Goal: Check status: Check status

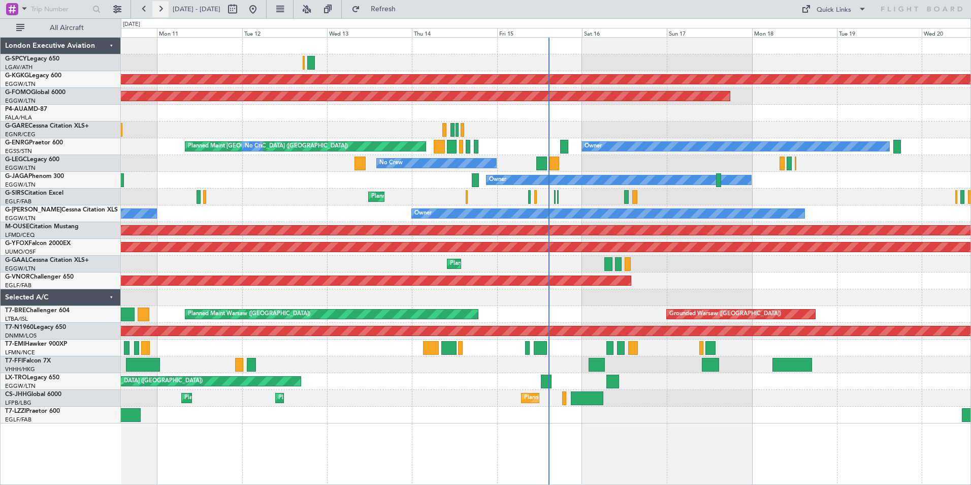
click at [153, 8] on button at bounding box center [160, 9] width 16 height 16
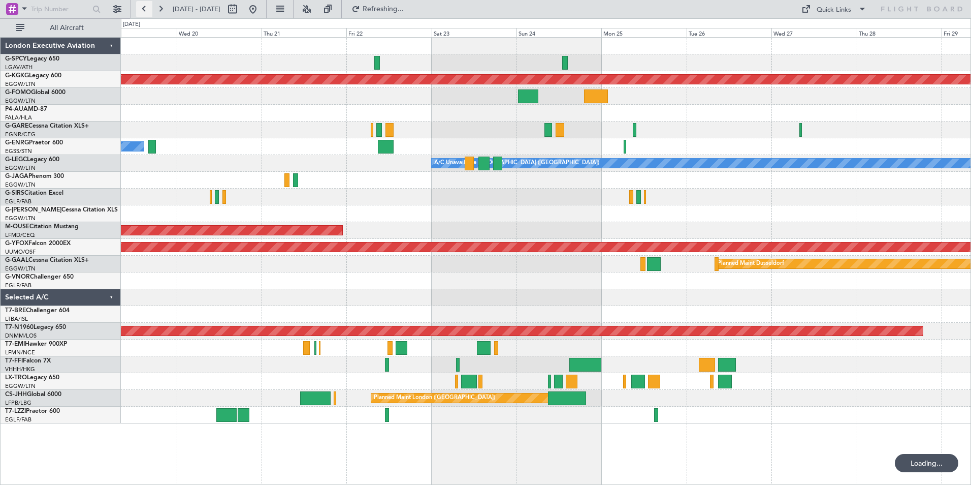
click at [146, 7] on button at bounding box center [144, 9] width 16 height 16
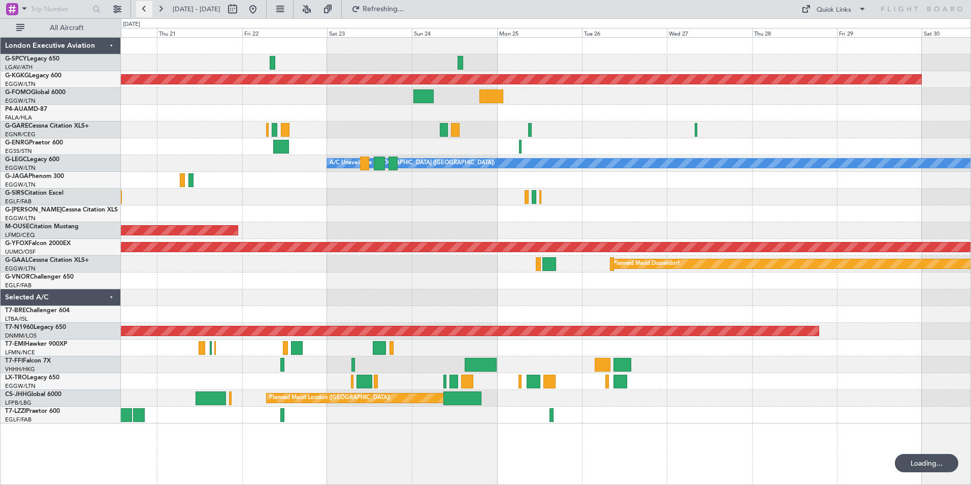
click at [146, 7] on button at bounding box center [144, 9] width 16 height 16
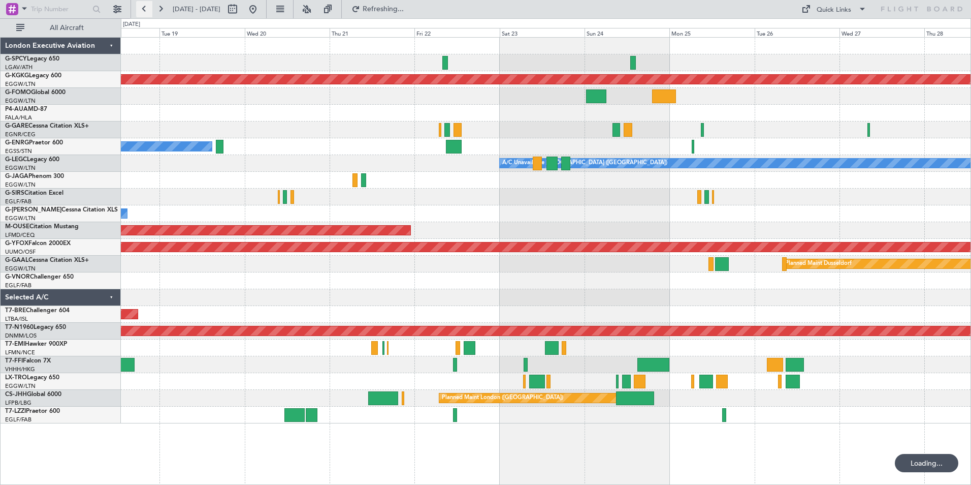
click at [146, 7] on button at bounding box center [144, 9] width 16 height 16
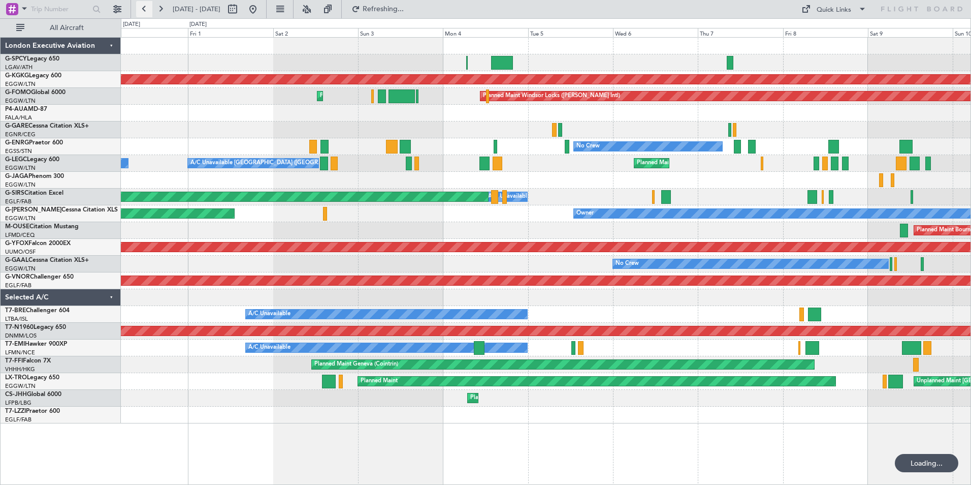
click at [146, 7] on button at bounding box center [144, 9] width 16 height 16
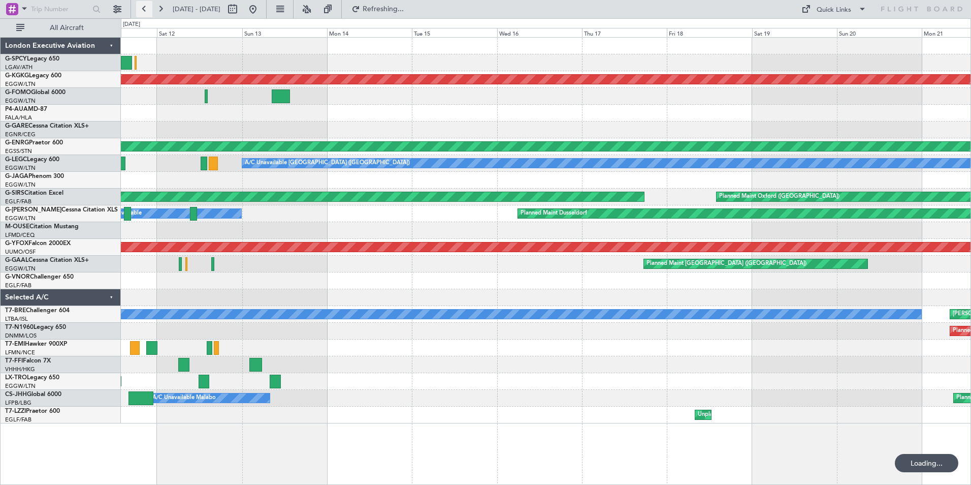
click at [146, 7] on button at bounding box center [144, 9] width 16 height 16
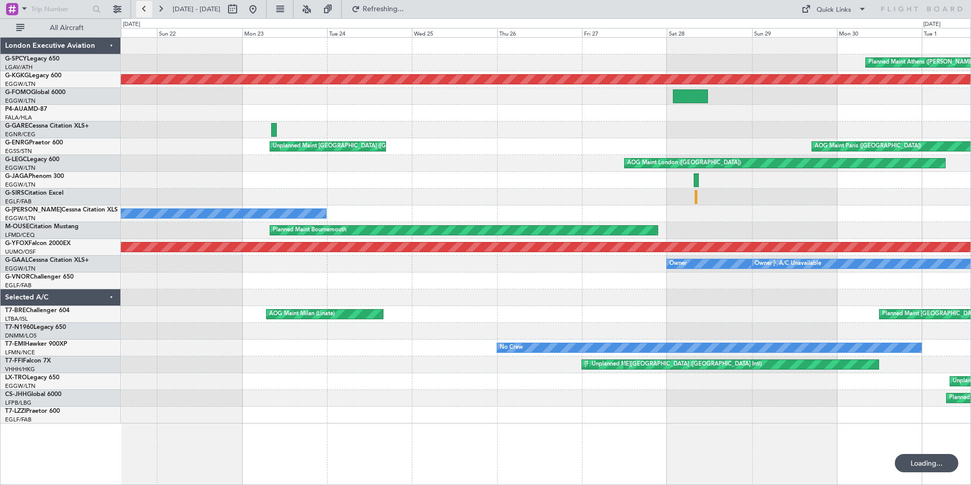
click at [146, 7] on button at bounding box center [144, 9] width 16 height 16
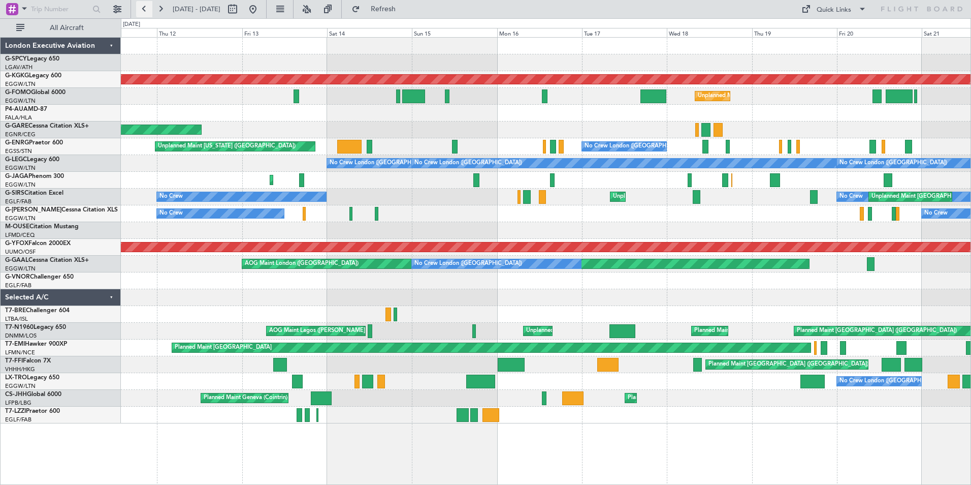
click at [146, 7] on button at bounding box center [144, 9] width 16 height 16
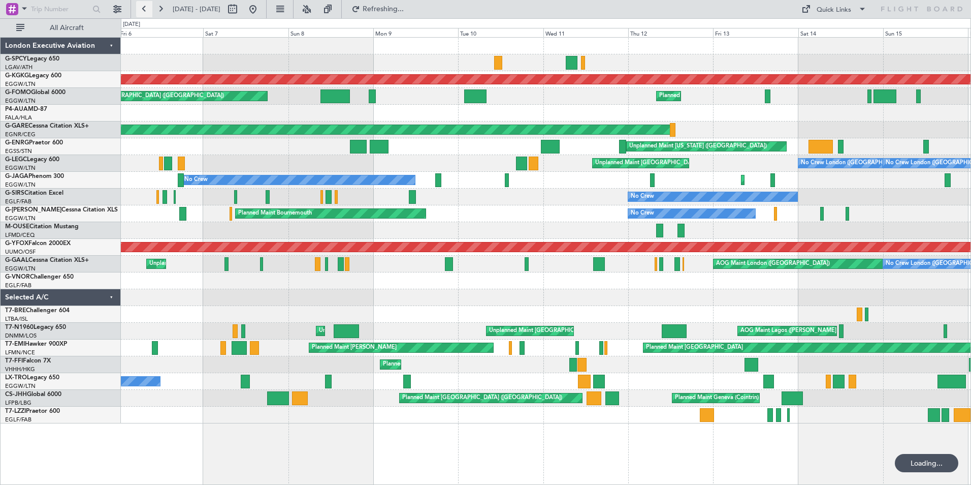
click at [146, 7] on button at bounding box center [144, 9] width 16 height 16
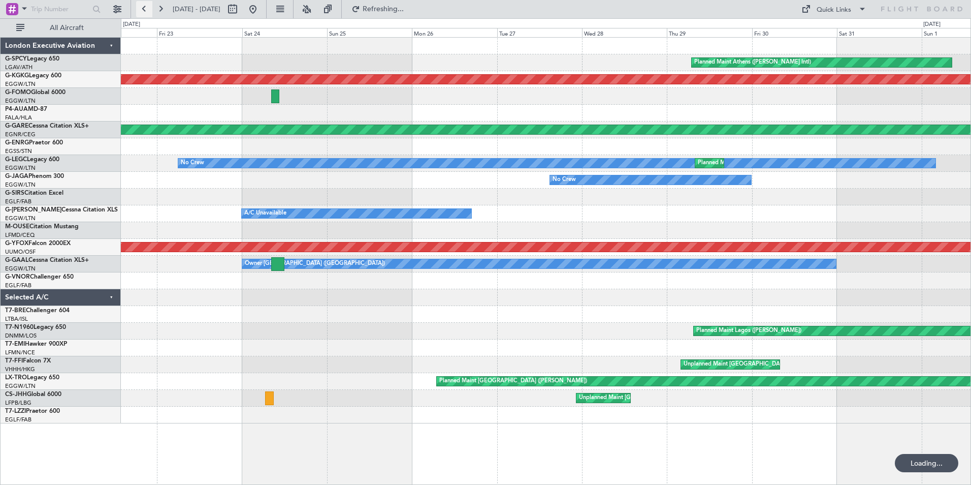
click at [146, 7] on button at bounding box center [144, 9] width 16 height 16
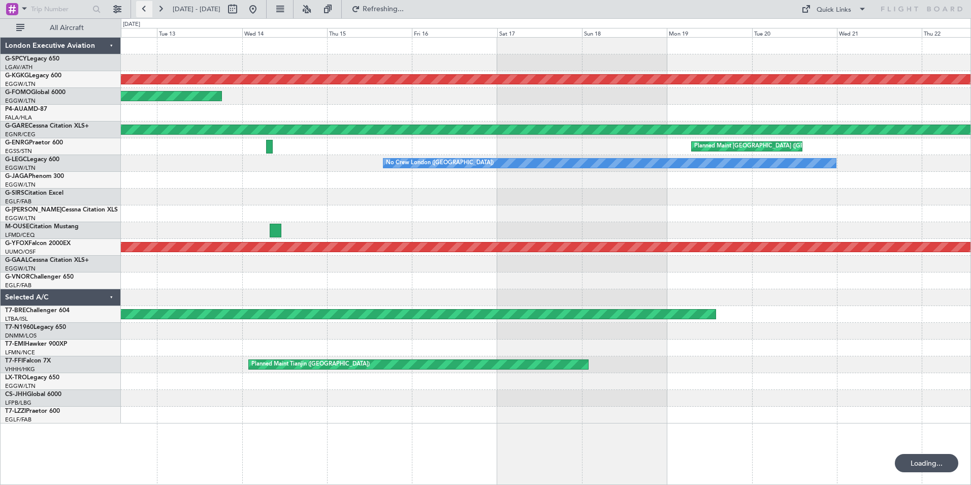
click at [146, 7] on button at bounding box center [144, 9] width 16 height 16
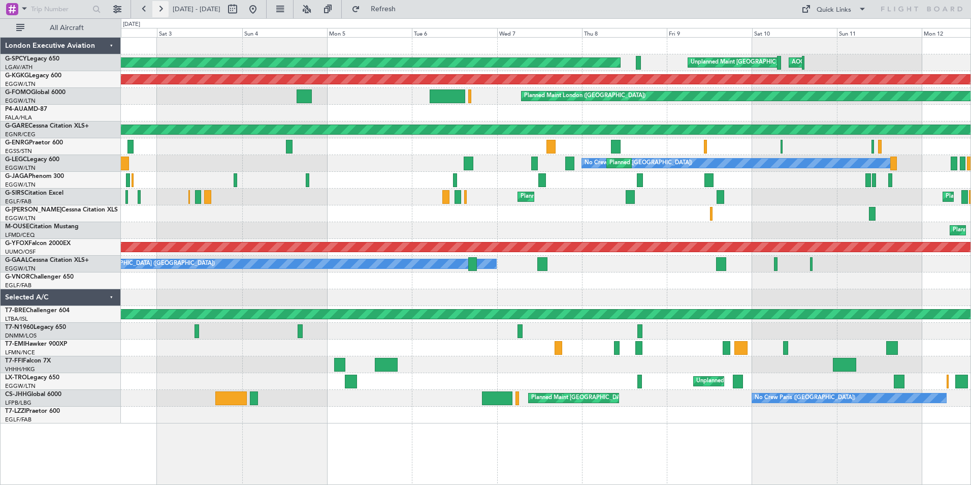
click at [161, 9] on button at bounding box center [160, 9] width 16 height 16
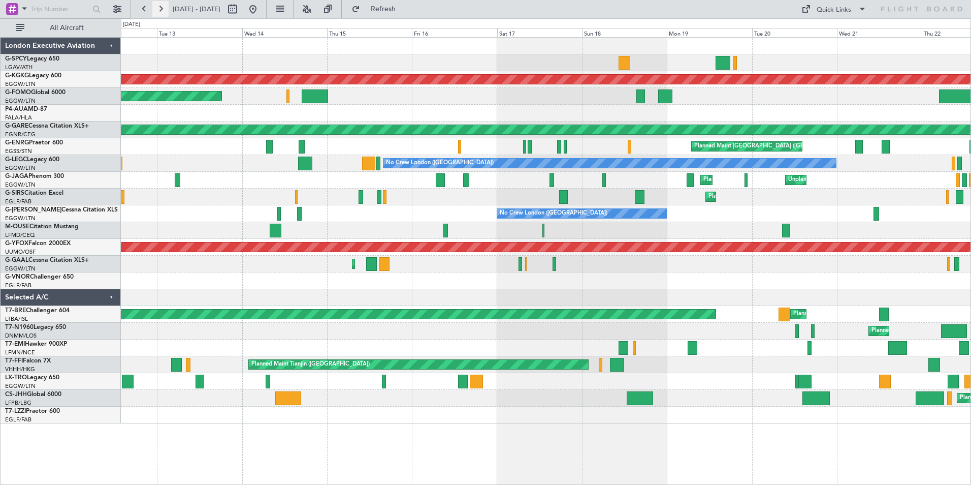
click at [160, 9] on button at bounding box center [160, 9] width 16 height 16
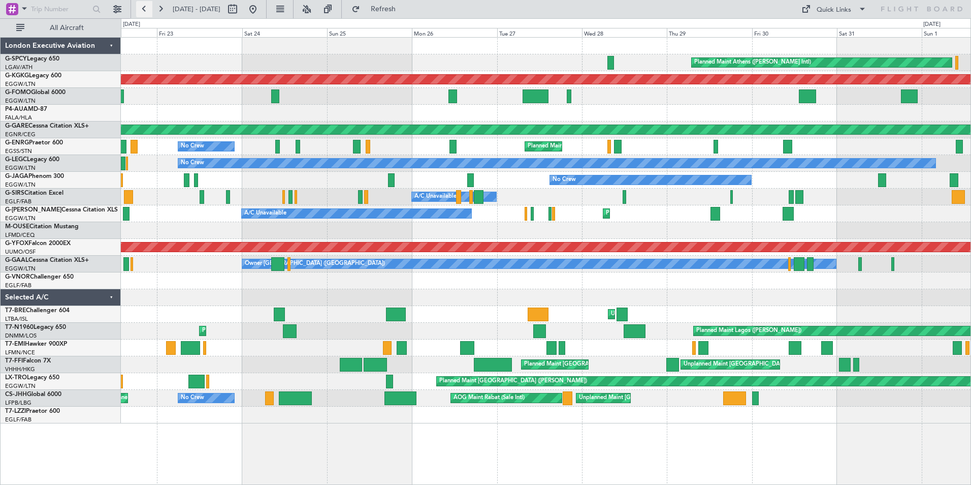
click at [142, 10] on button at bounding box center [144, 9] width 16 height 16
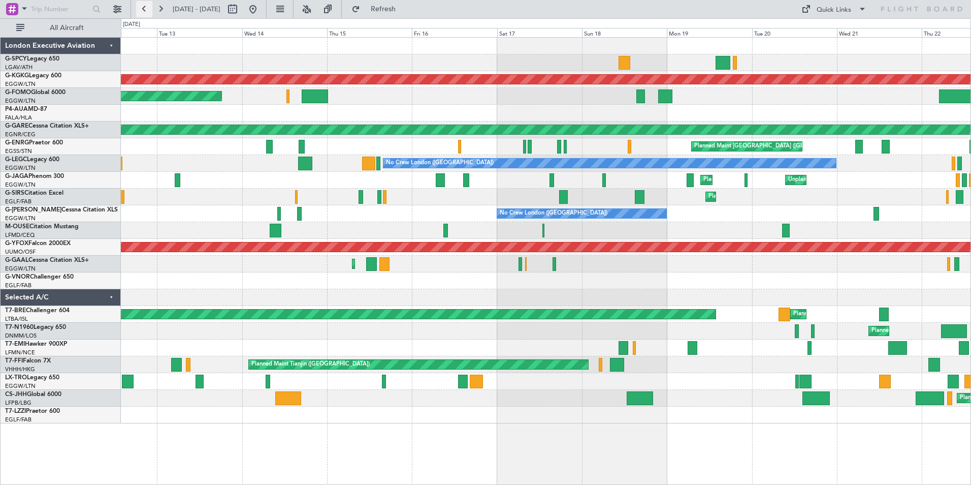
click at [142, 10] on button at bounding box center [144, 9] width 16 height 16
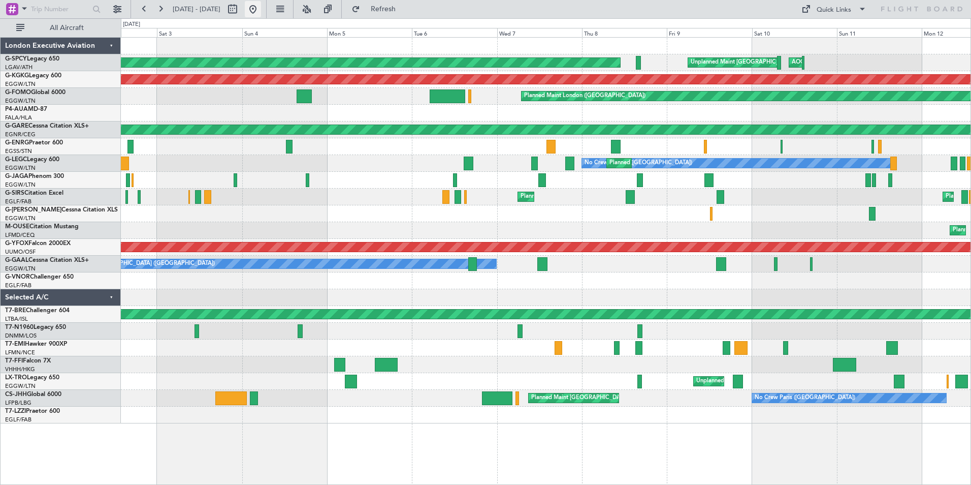
click at [261, 9] on button at bounding box center [253, 9] width 16 height 16
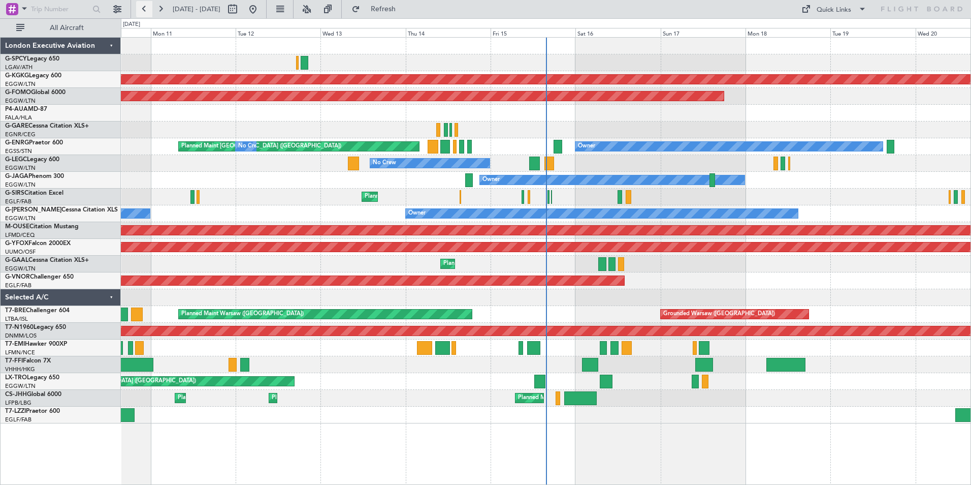
click at [140, 9] on button at bounding box center [144, 9] width 16 height 16
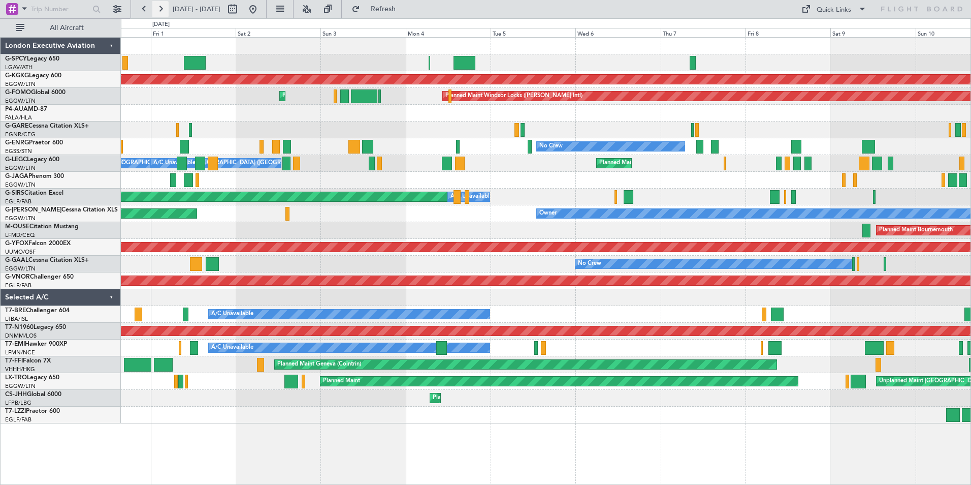
click at [165, 10] on button at bounding box center [160, 9] width 16 height 16
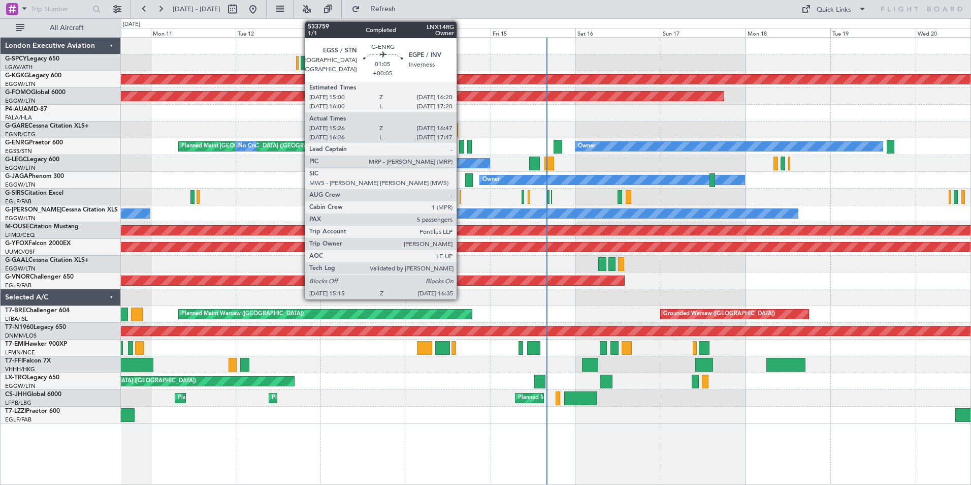
click at [461, 149] on div at bounding box center [461, 147] width 5 height 14
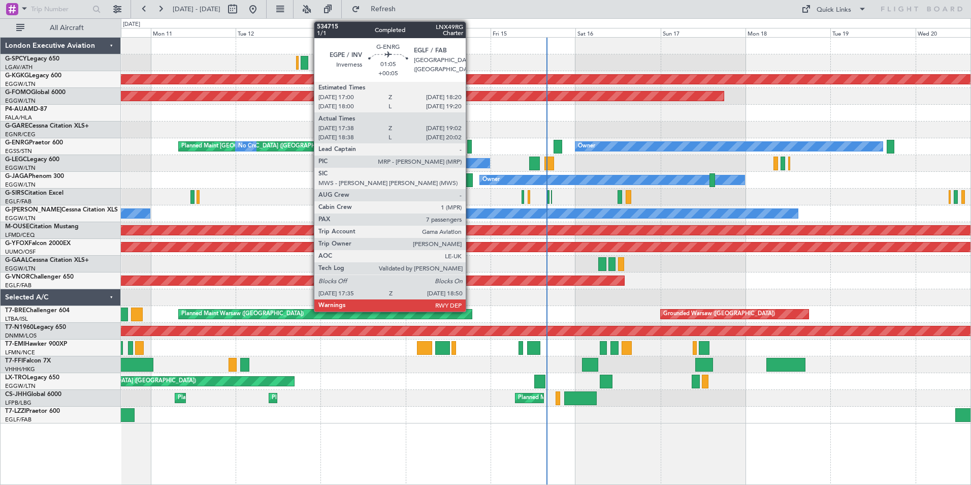
click at [470, 146] on div at bounding box center [469, 147] width 5 height 14
click at [470, 147] on div at bounding box center [469, 147] width 5 height 14
